Goal: Check status: Check status

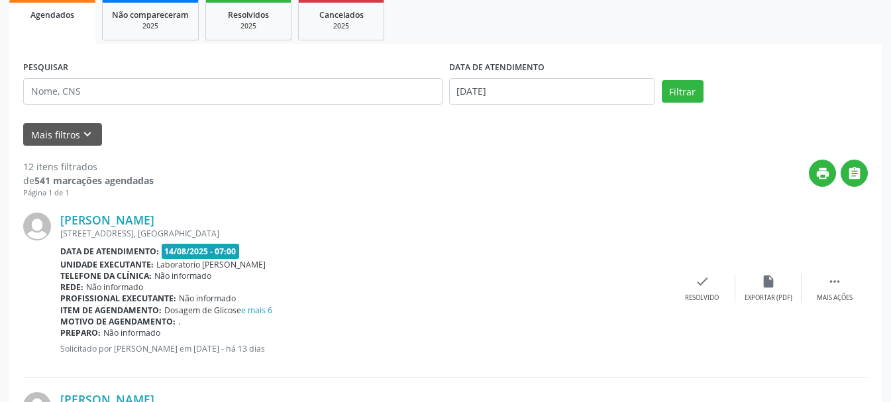
scroll to position [66, 0]
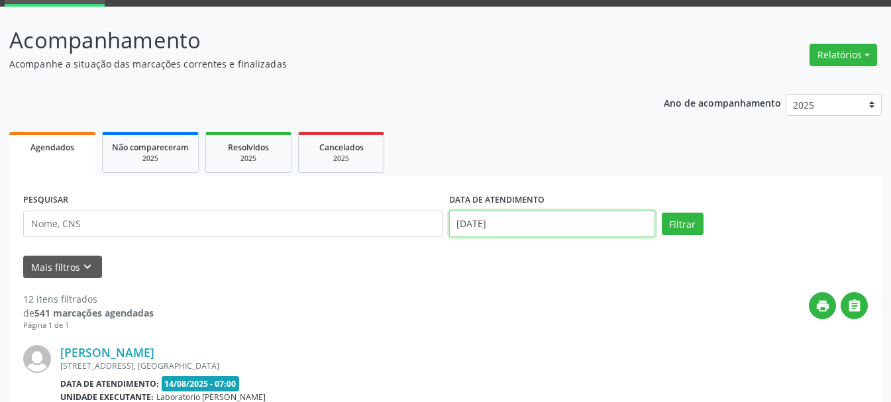
click at [517, 221] on input "[DATE]" at bounding box center [552, 224] width 206 height 27
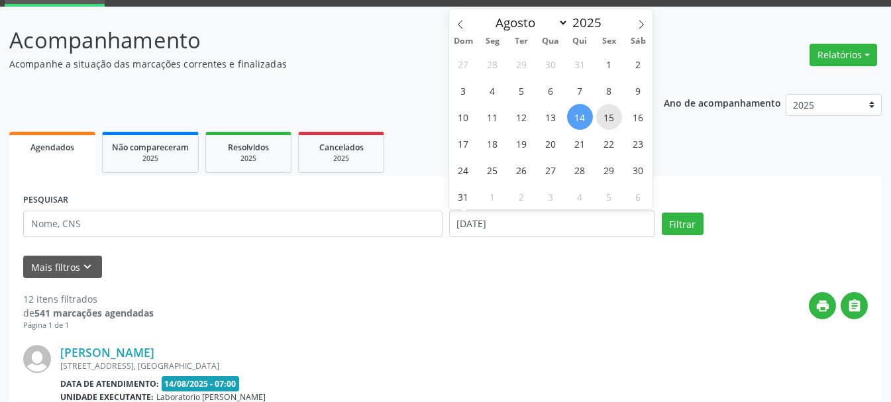
click at [606, 117] on span "15" at bounding box center [609, 117] width 26 height 26
type input "[DATE]"
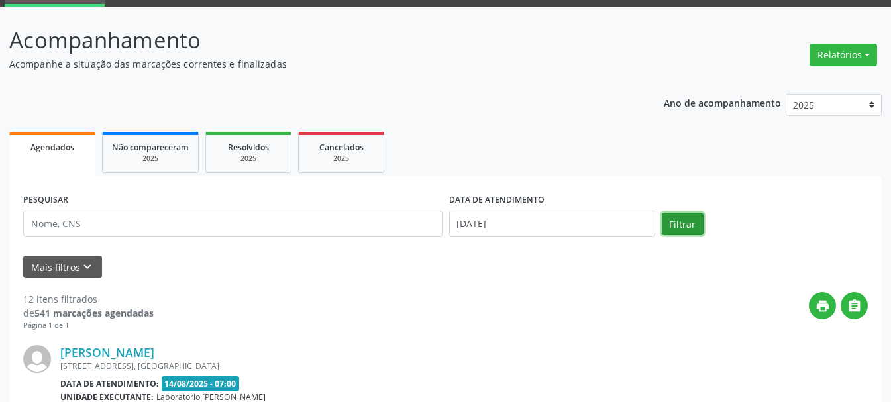
click at [693, 221] on button "Filtrar" at bounding box center [683, 224] width 42 height 23
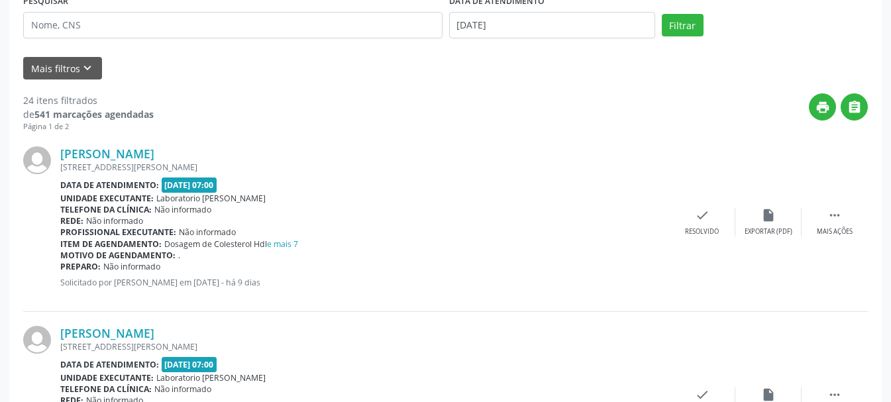
scroll to position [0, 0]
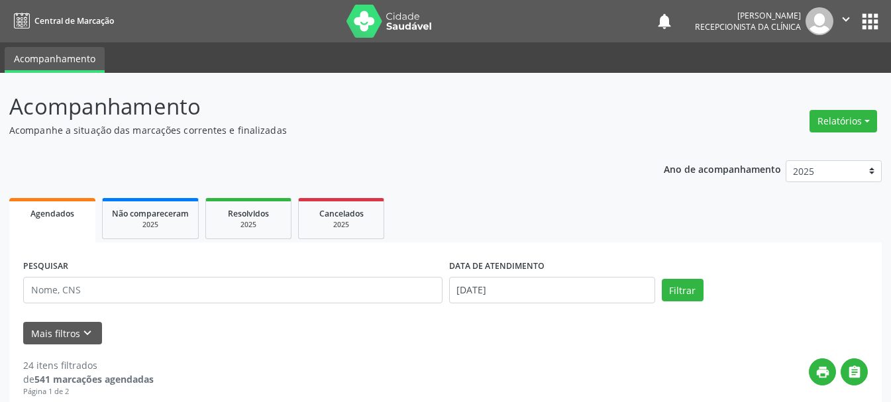
click at [839, 20] on icon "" at bounding box center [846, 19] width 15 height 15
click at [626, 284] on input "[DATE]" at bounding box center [552, 290] width 206 height 27
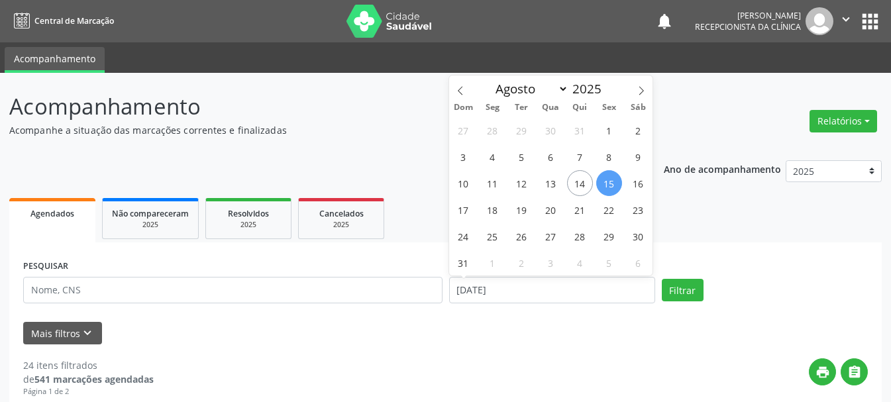
click at [617, 178] on span "15" at bounding box center [609, 183] width 26 height 26
type input "[DATE]"
click at [617, 178] on span "15" at bounding box center [609, 183] width 26 height 26
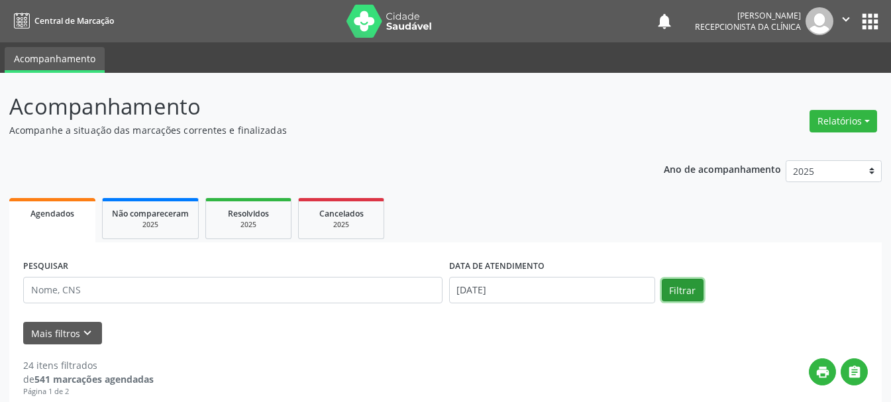
click at [680, 287] on button "Filtrar" at bounding box center [683, 290] width 42 height 23
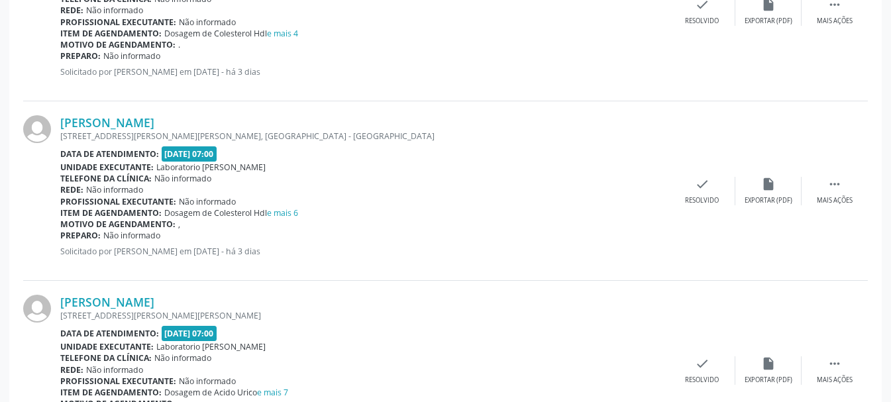
scroll to position [2750, 0]
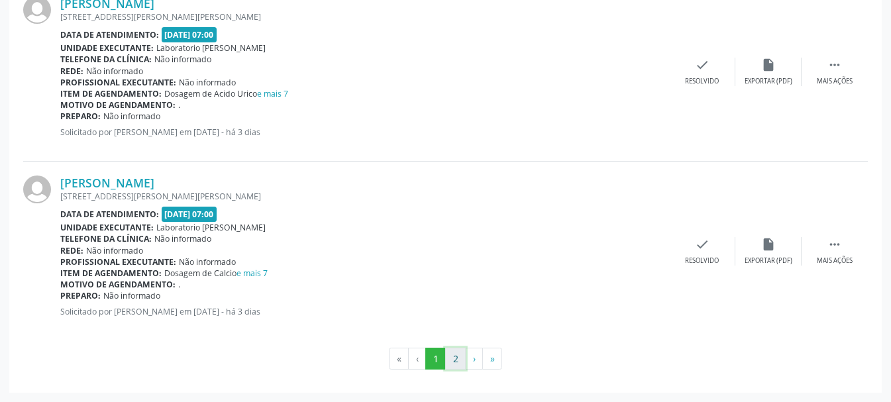
click at [458, 358] on button "2" at bounding box center [455, 359] width 21 height 23
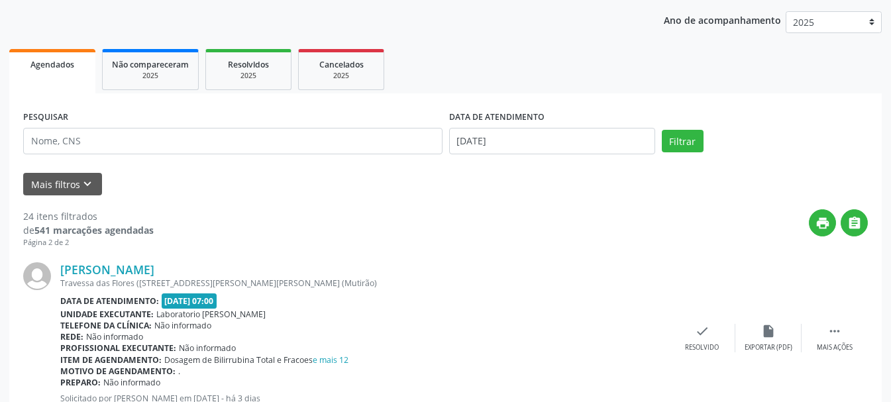
scroll to position [0, 0]
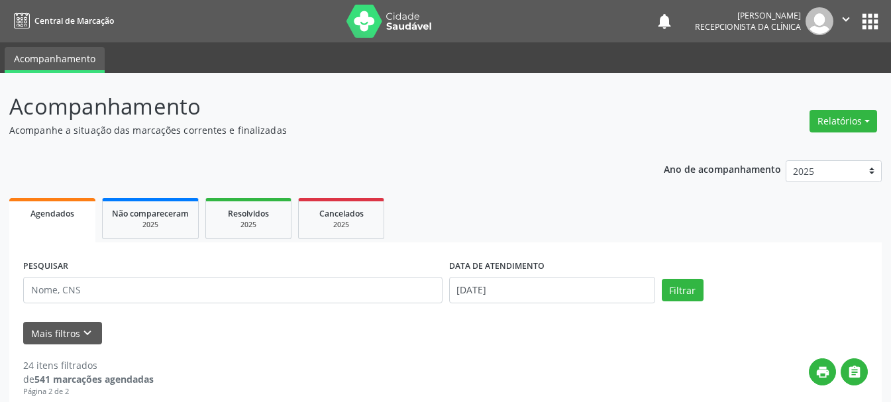
click at [843, 15] on icon "" at bounding box center [846, 19] width 15 height 15
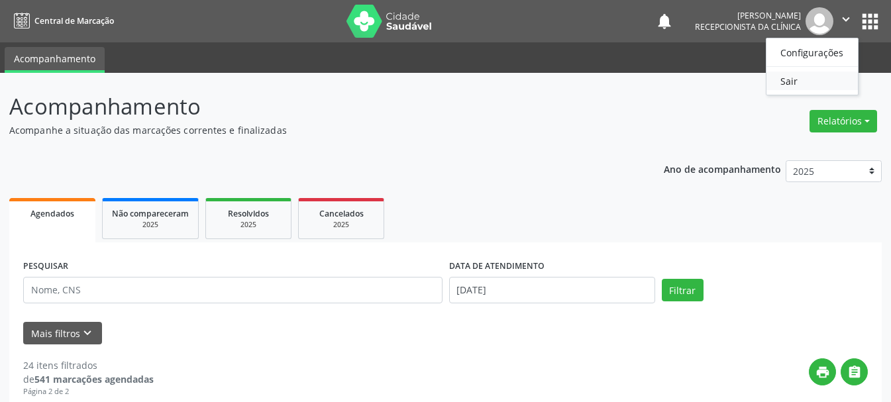
click at [820, 86] on link "Sair" at bounding box center [812, 81] width 91 height 19
